Goal: Communication & Community: Share content

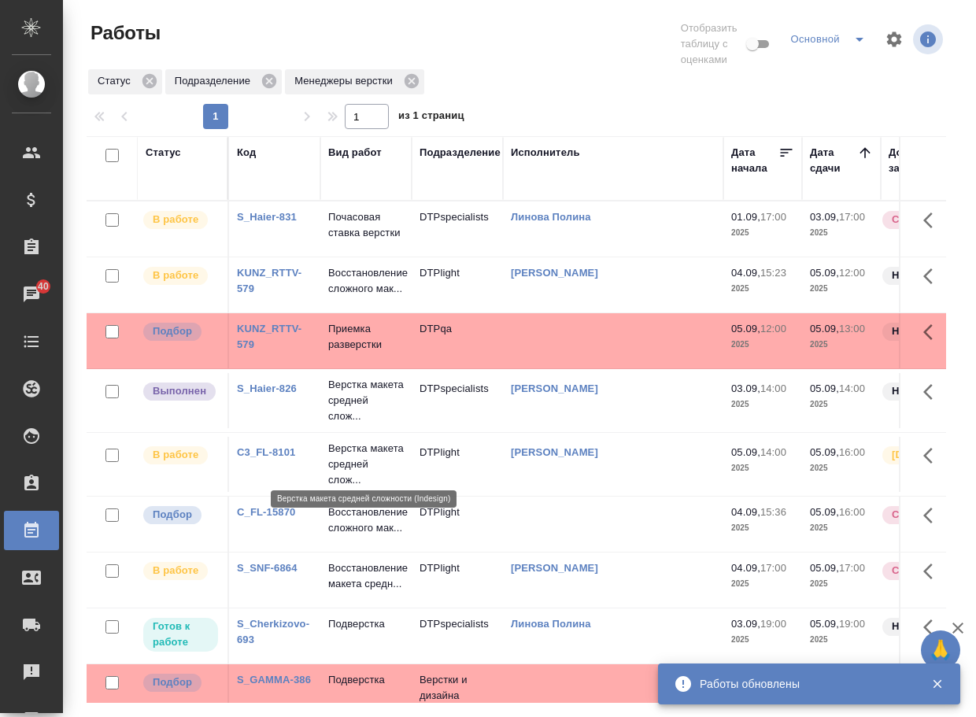
click at [354, 424] on p "Верстка макета средней слож..." at bounding box center [366, 400] width 76 height 47
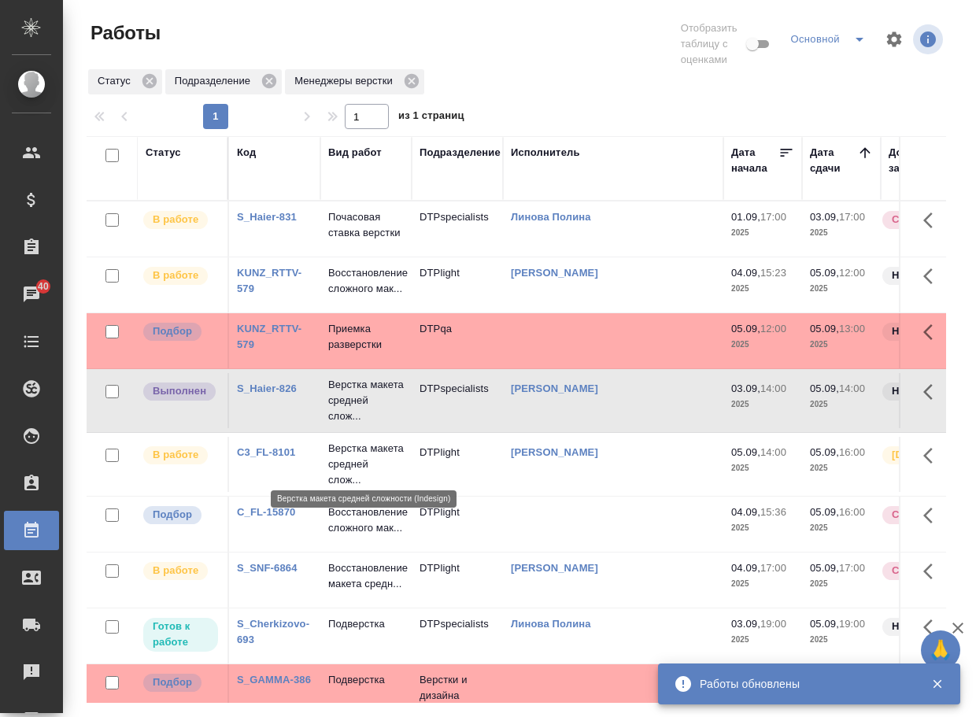
click at [354, 424] on p "Верстка макета средней слож..." at bounding box center [366, 400] width 76 height 47
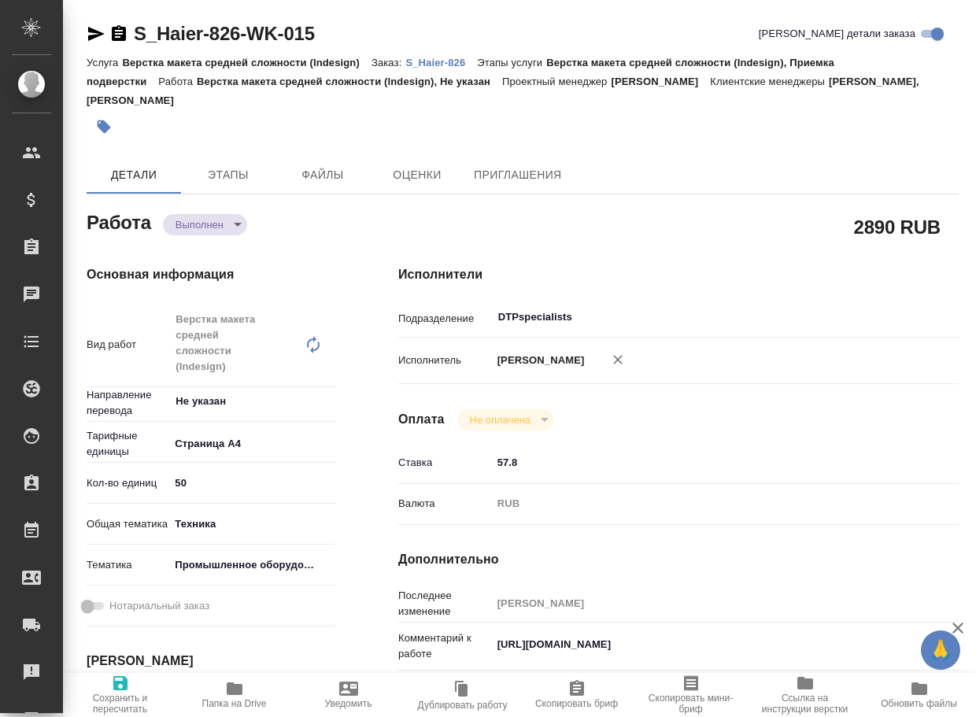
type textarea "x"
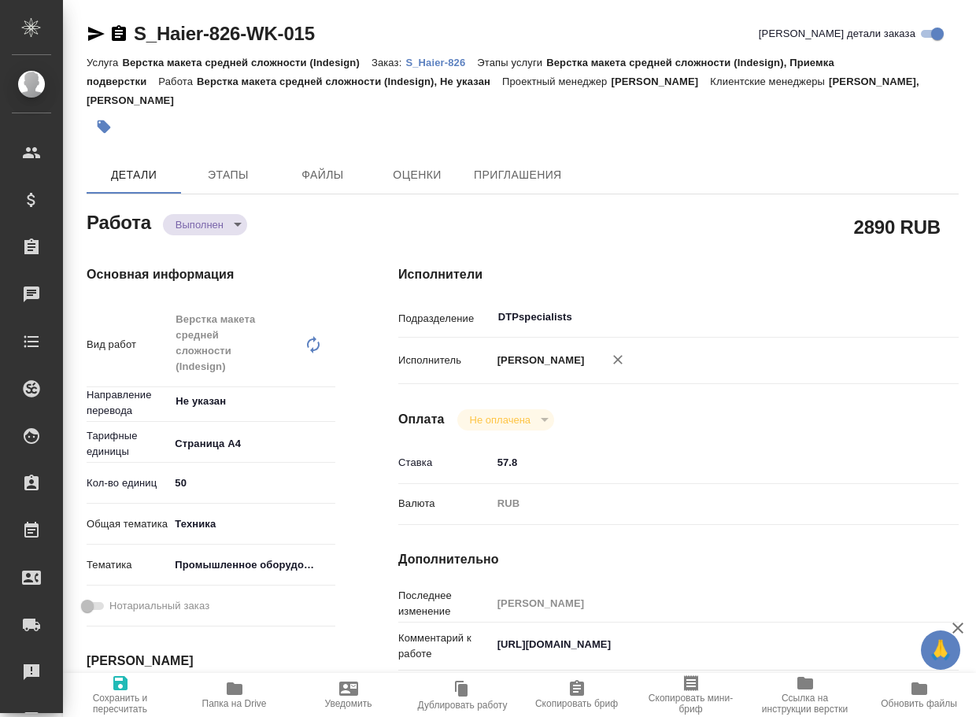
type textarea "x"
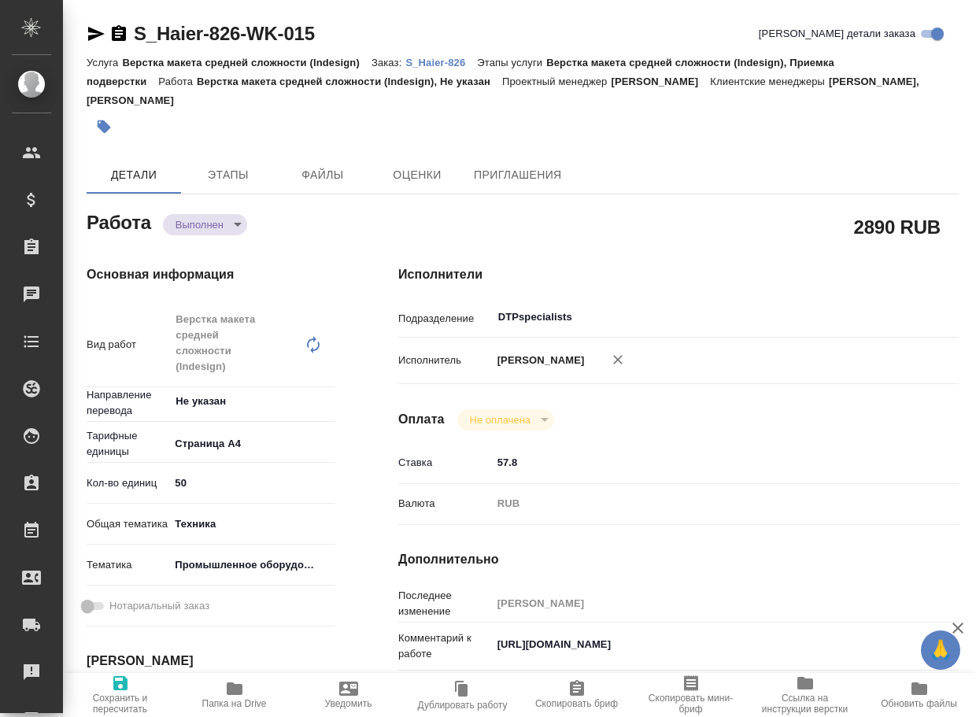
type textarea "x"
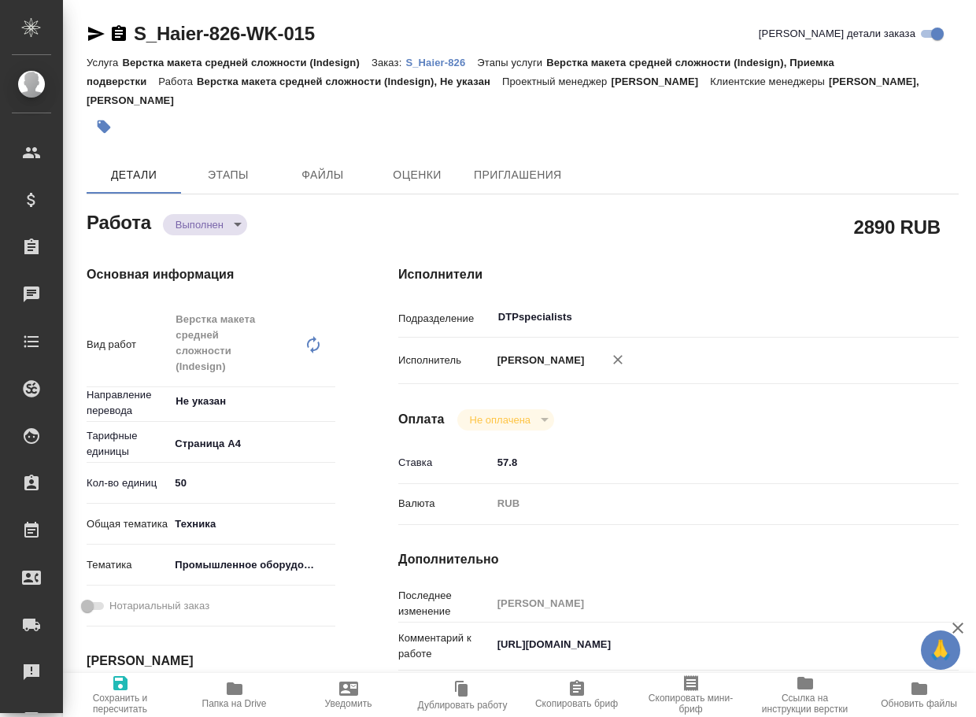
type textarea "x"
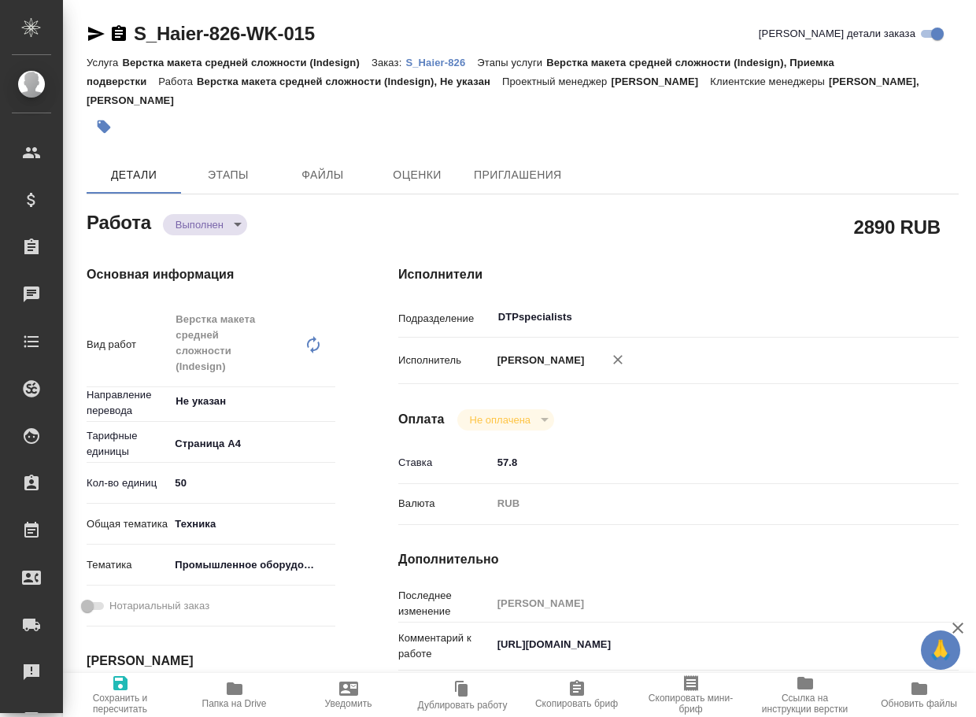
type textarea "x"
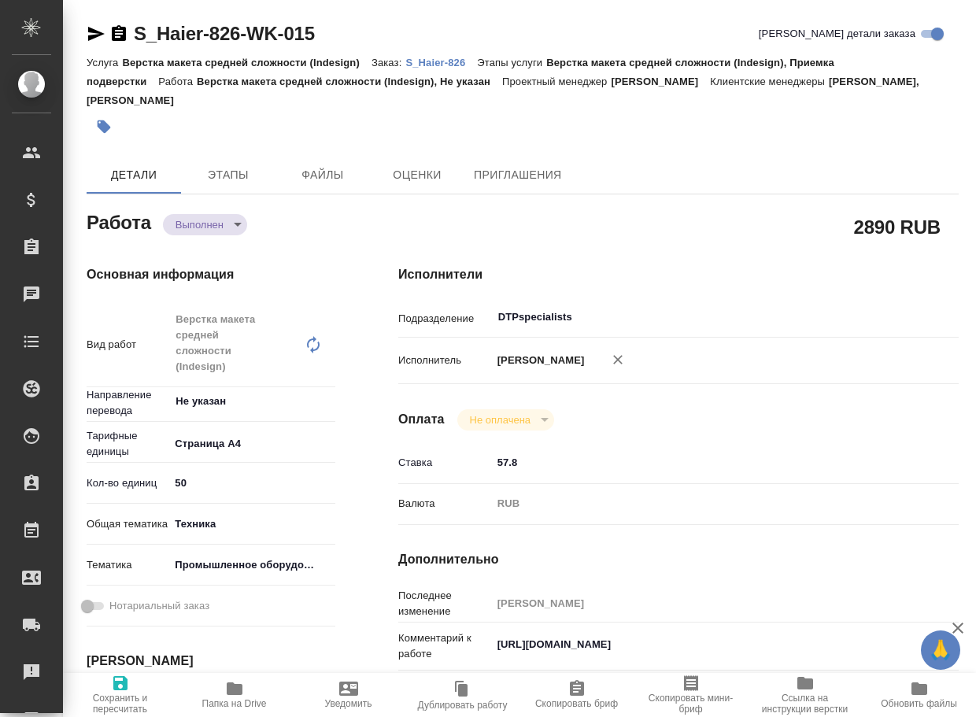
type textarea "x"
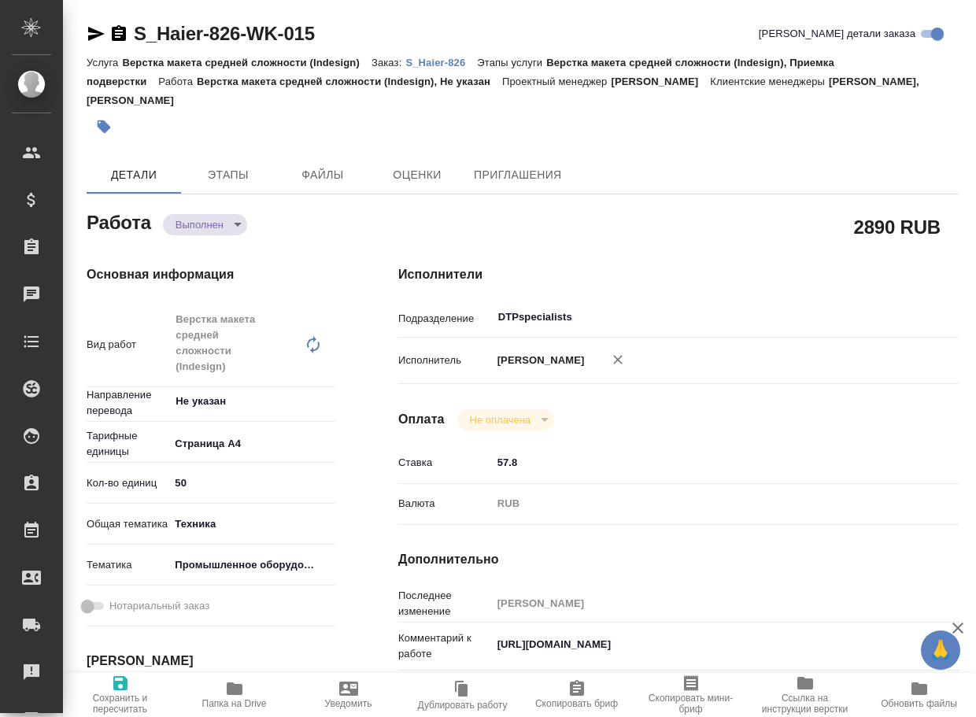
type textarea "x"
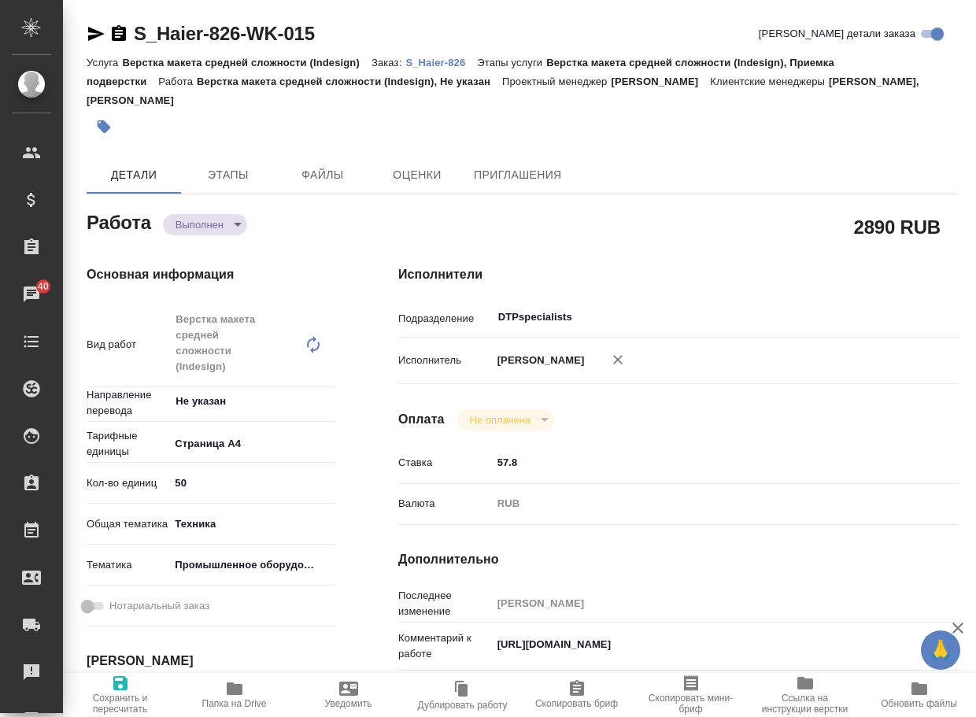
type textarea "x"
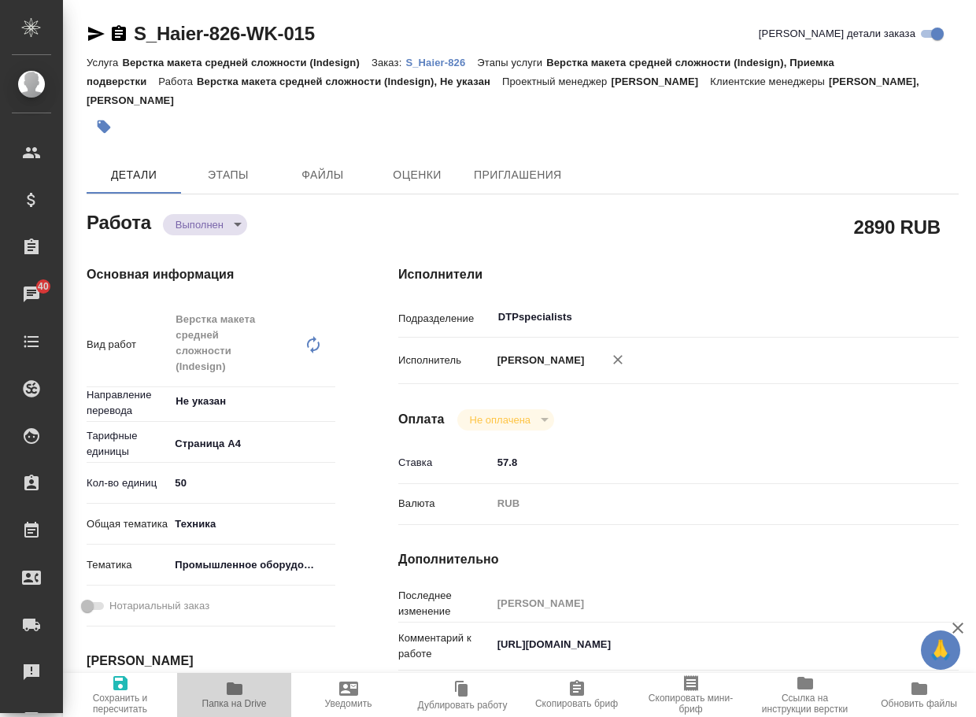
click at [222, 686] on span "Папка на Drive" at bounding box center [234, 694] width 95 height 30
click at [193, 227] on body "🙏 .cls-1 fill:#fff; AWATERA Arsenyeva [PERSON_NAME] Спецификации Заказы 40 Чаты…" at bounding box center [488, 358] width 976 height 717
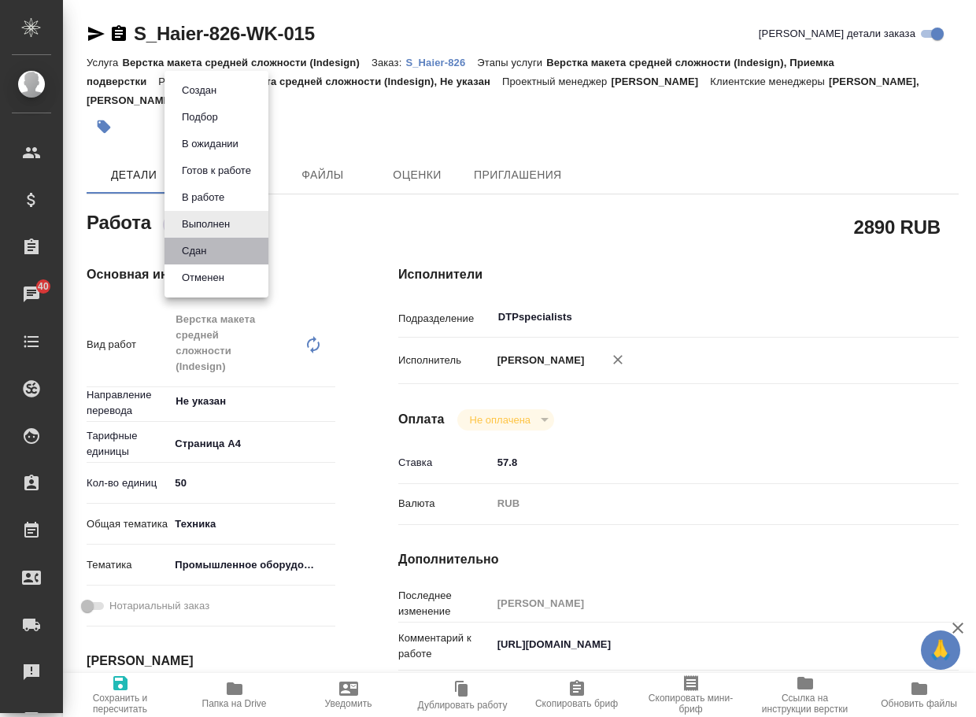
click at [189, 261] on li "Сдан" at bounding box center [217, 251] width 104 height 27
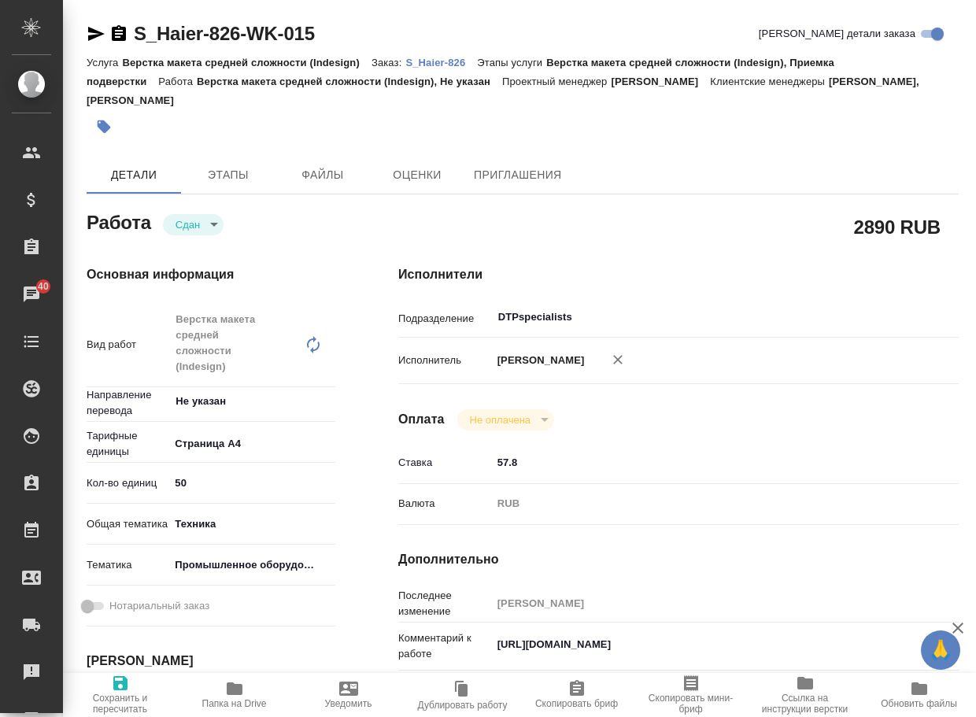
type textarea "x"
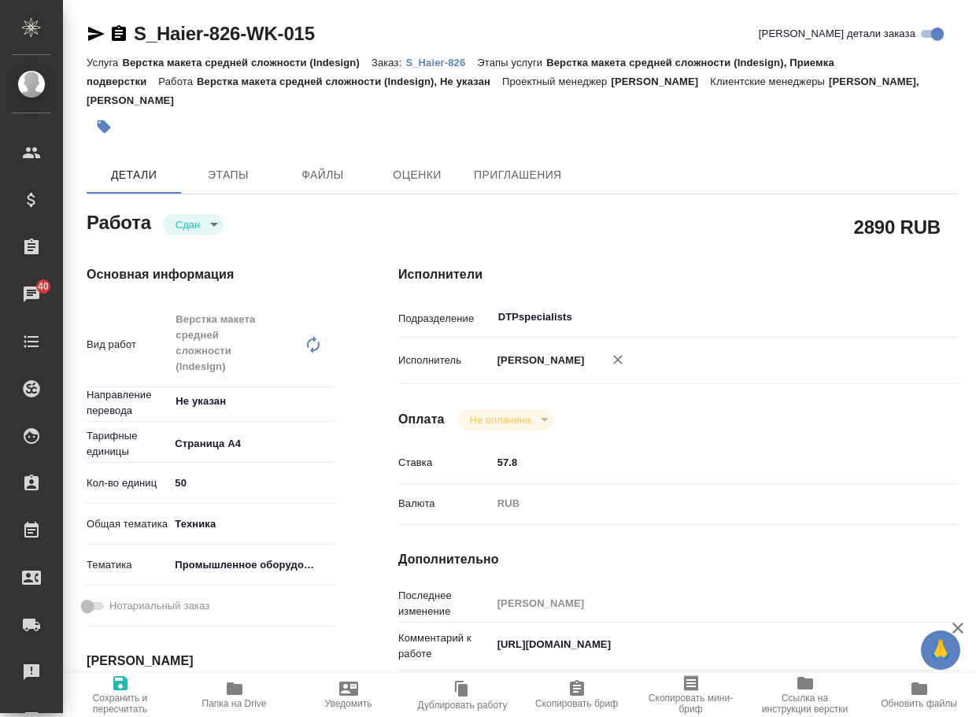
type textarea "x"
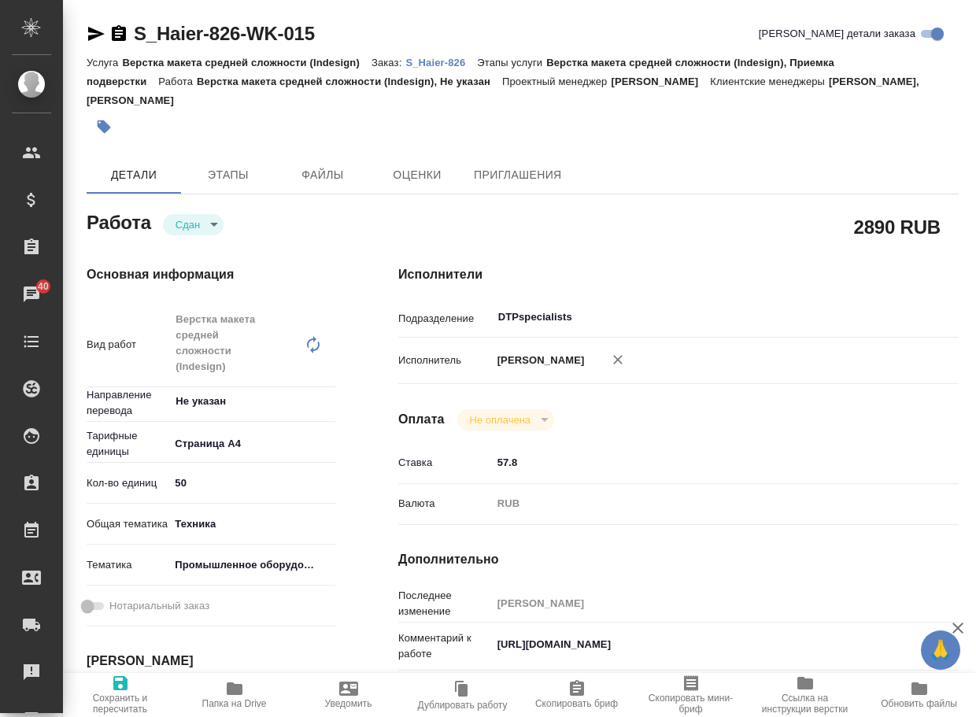
type textarea "x"
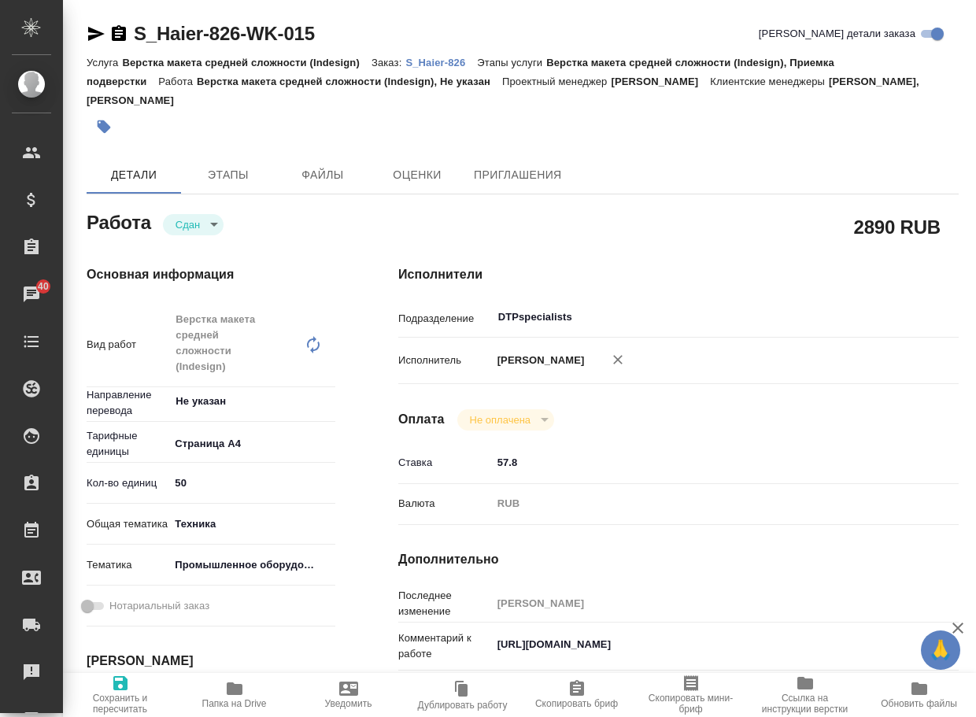
click at [468, 71] on div "Услуга Верстка макета средней сложности (Indesign) Заказ: S_Haier-826 Этапы усл…" at bounding box center [523, 81] width 872 height 57
click at [466, 68] on p "S_Haier-826" at bounding box center [441, 63] width 72 height 12
type textarea "x"
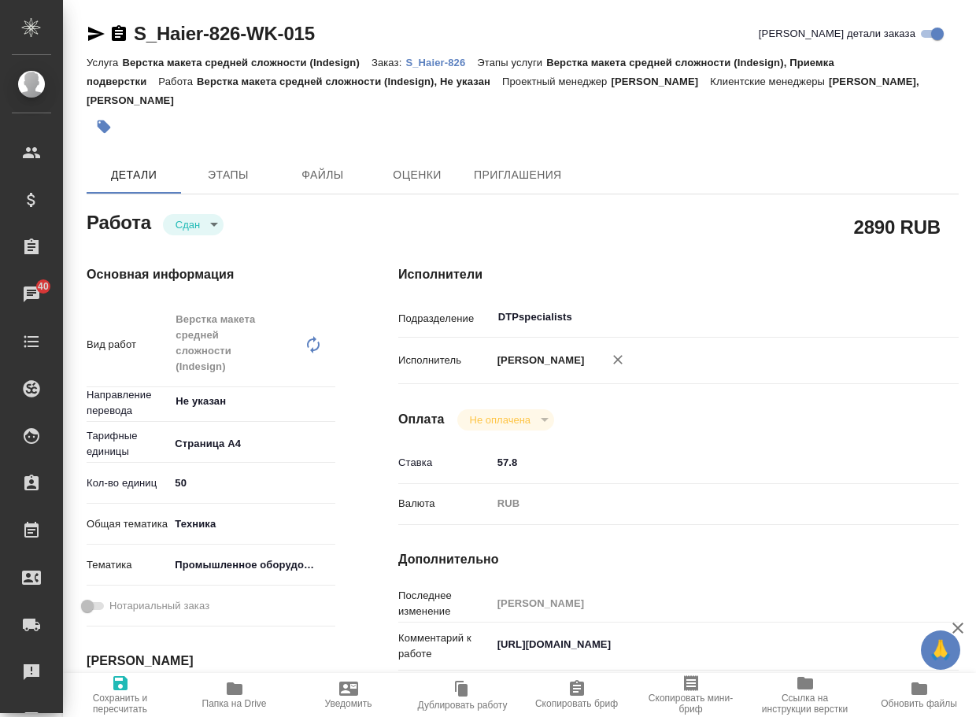
type textarea "x"
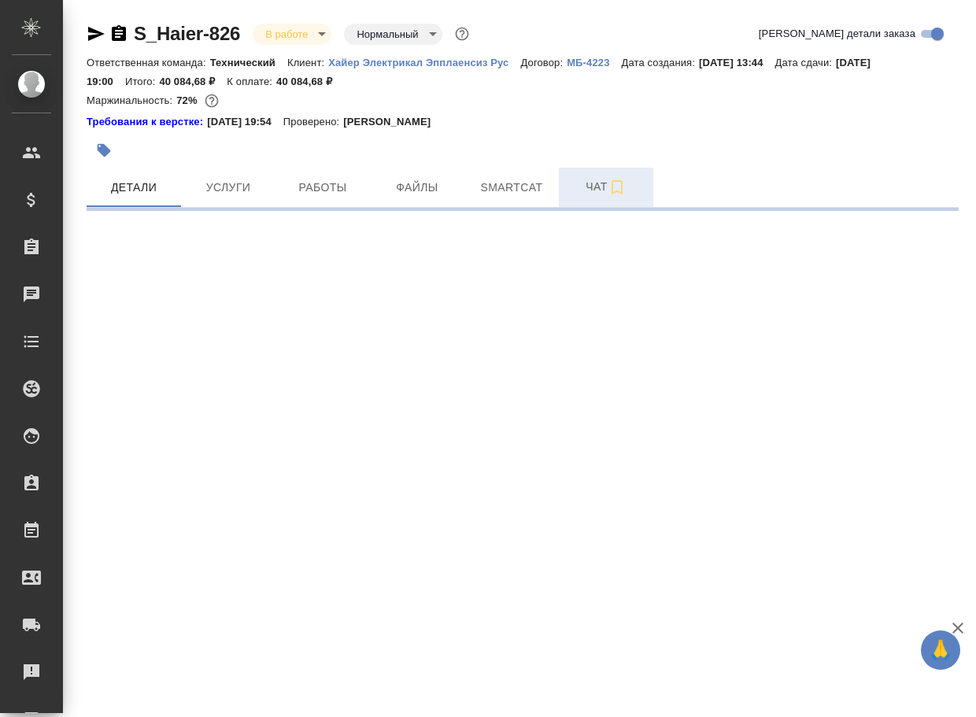
select select "RU"
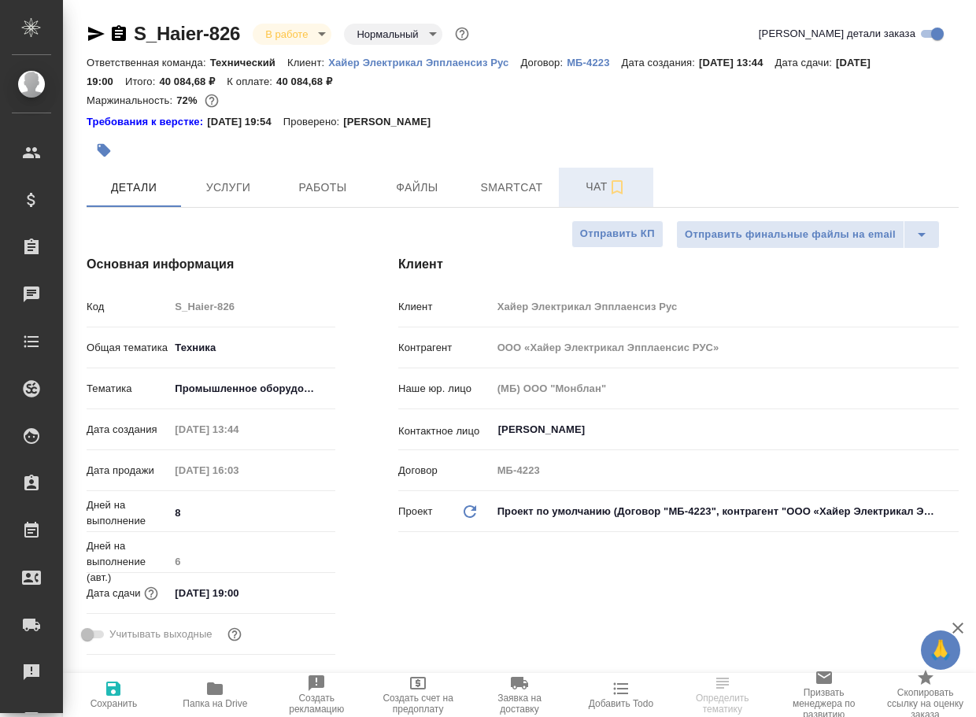
click at [590, 187] on span "Чат" at bounding box center [606, 187] width 76 height 20
type textarea "x"
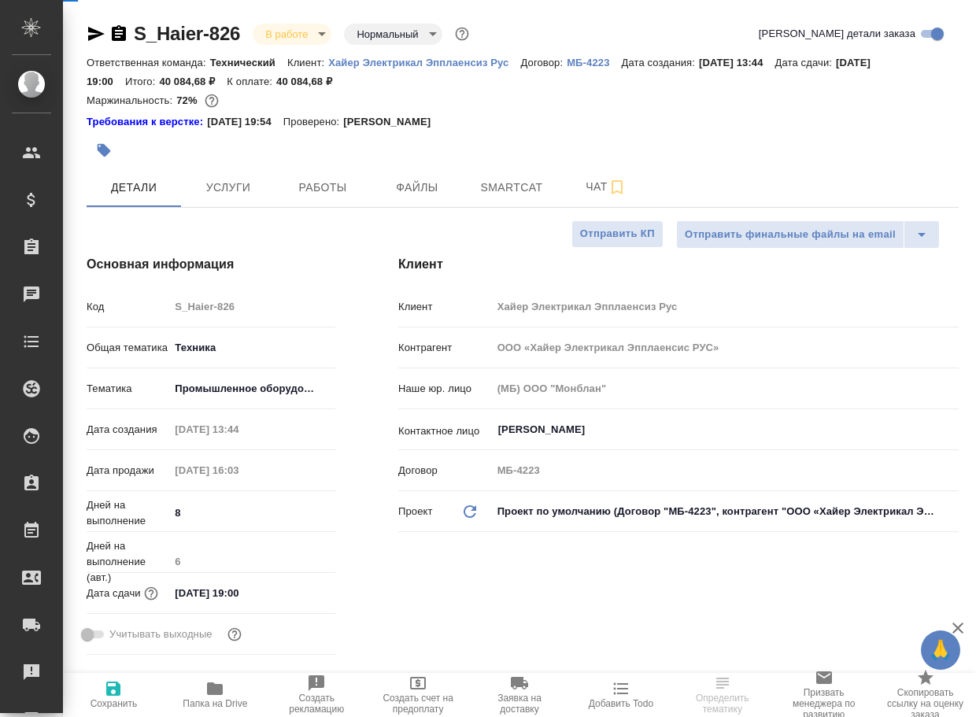
type textarea "x"
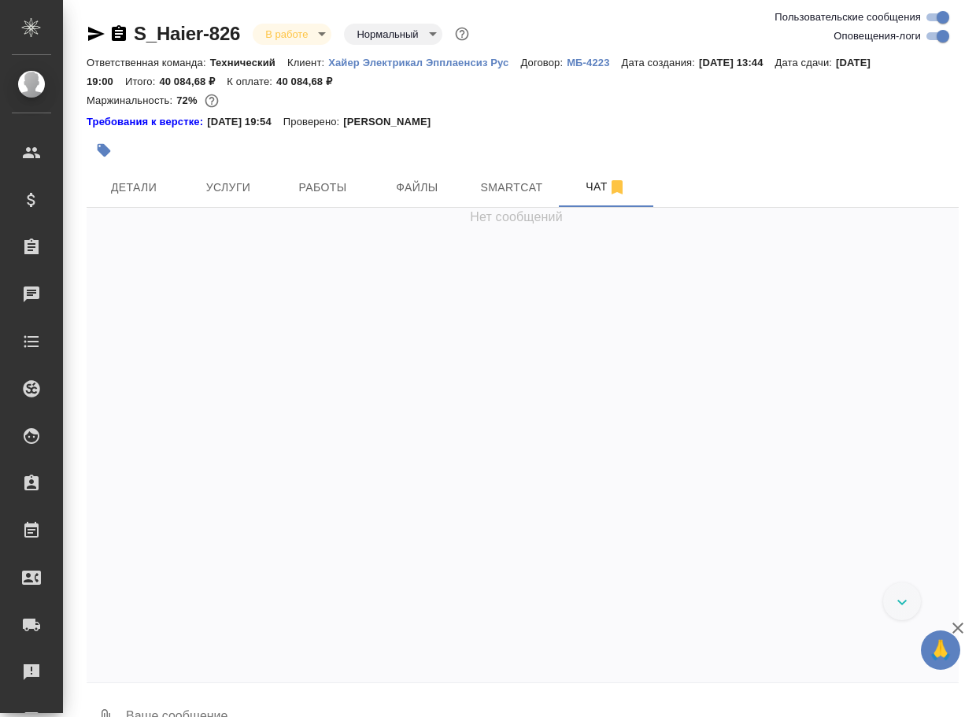
click at [256, 705] on textarea at bounding box center [541, 718] width 834 height 54
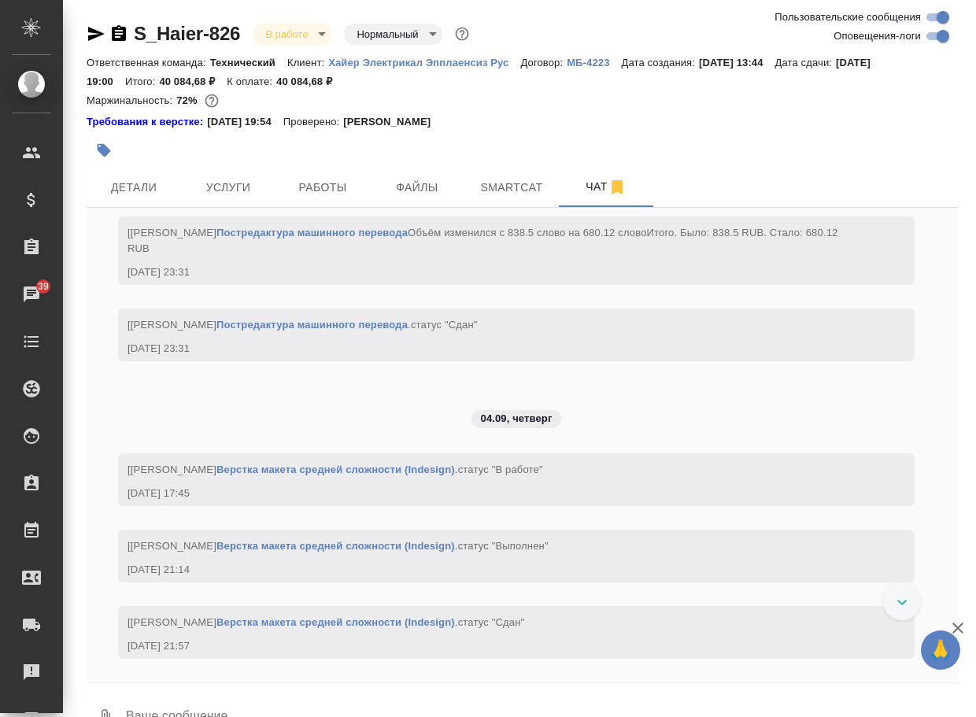
scroll to position [19548, 0]
paste textarea "https://drive.awatera.com/apps/files/files/10296371?dir=/Shares/%D0%A5%D0%B0%D0…"
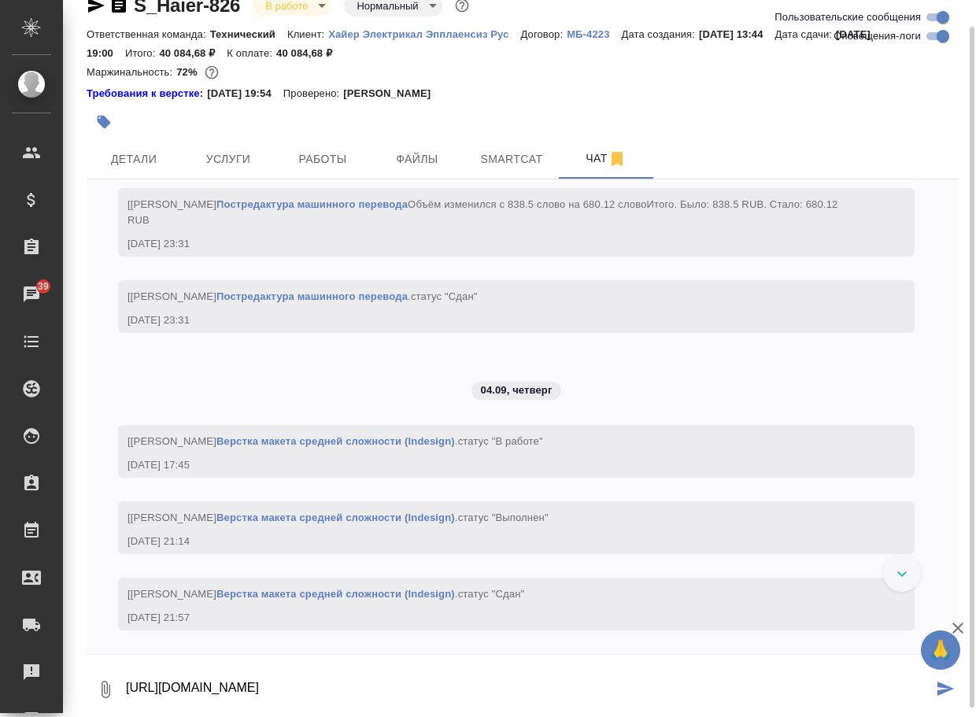
type textarea "https://drive.awatera.com/apps/files/files/10296371?dir=/Shares/%D0%A5%D0%B0%D0…"
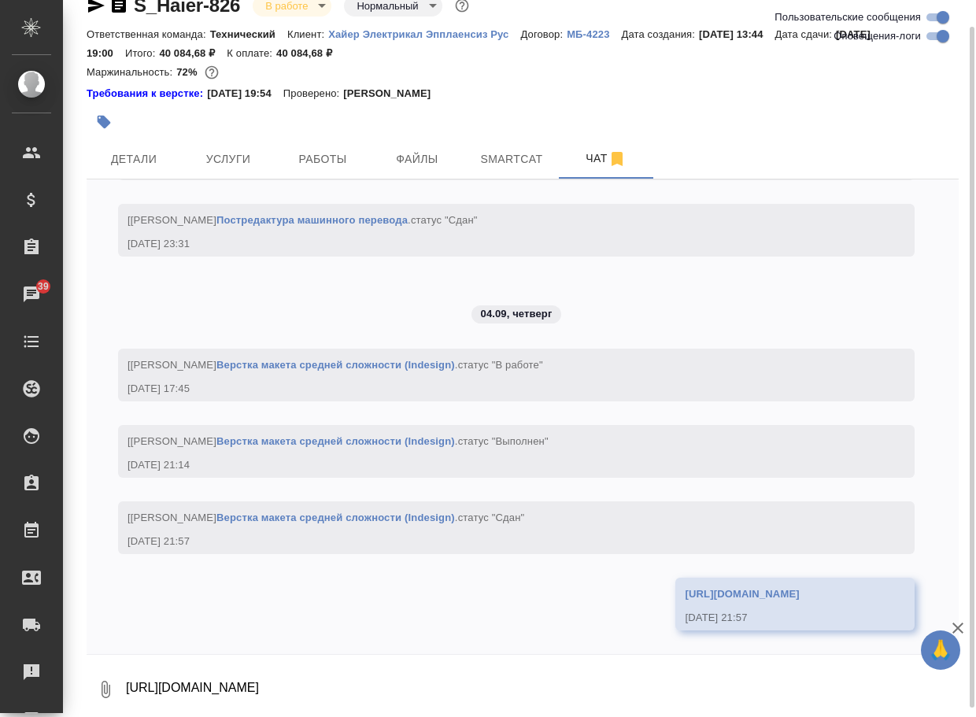
scroll to position [19786, 0]
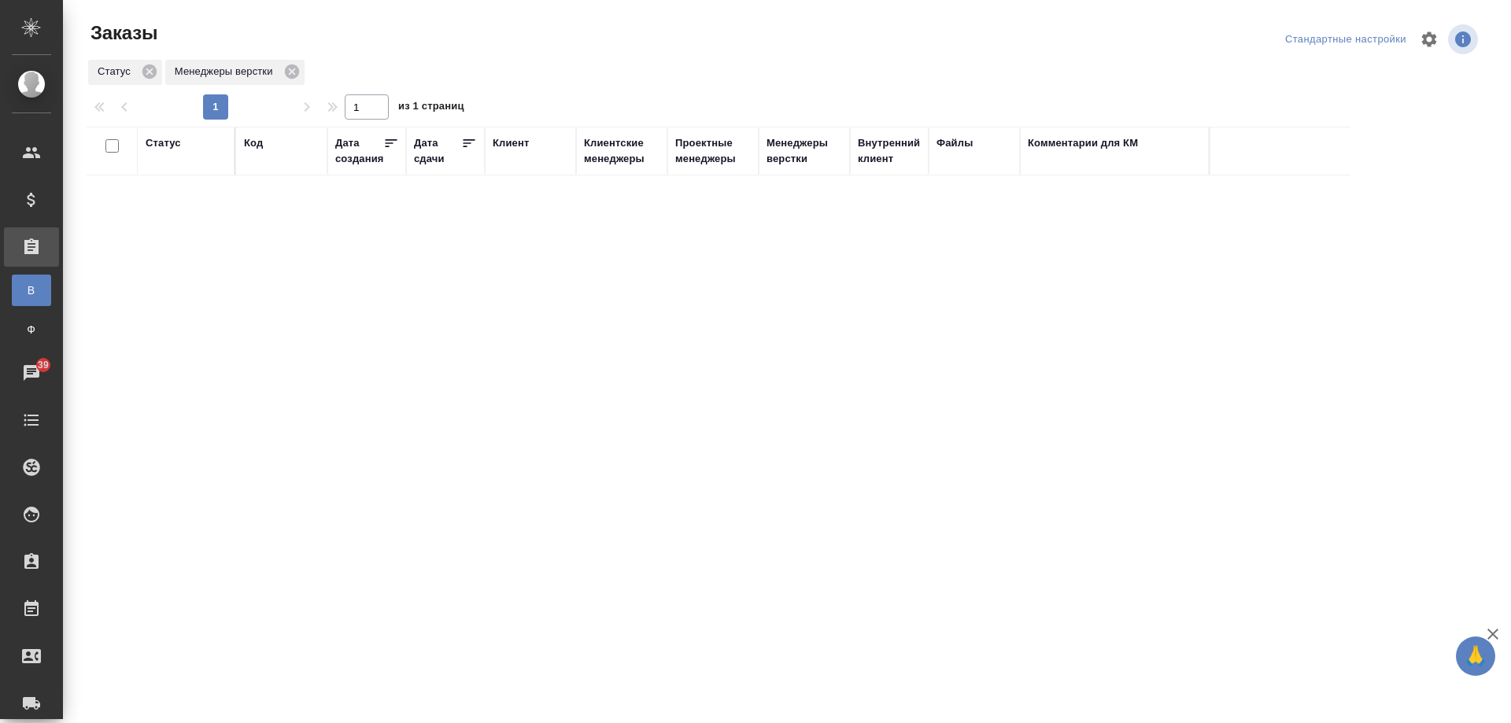
click at [434, 462] on div "Статус Код Дата создания Дата сдачи Клиент Клиентские менеджеры Проектные менед…" at bounding box center [784, 410] width 1395 height 567
